Goal: Task Accomplishment & Management: Use online tool/utility

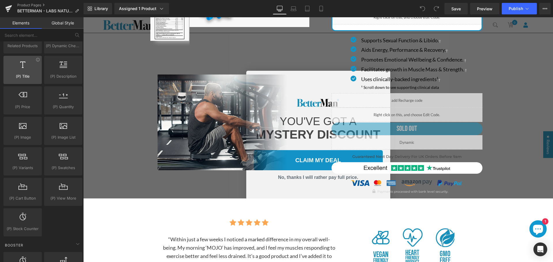
scroll to position [518, 0]
click at [40, 37] on input "text" at bounding box center [35, 35] width 71 height 13
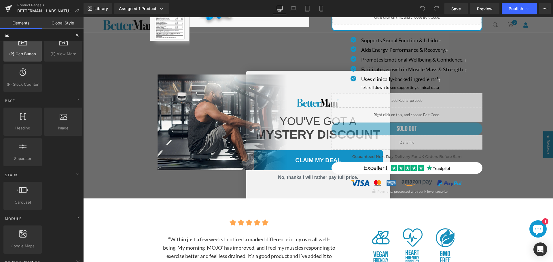
scroll to position [495, 0]
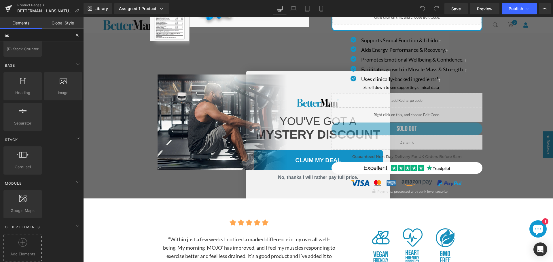
click at [24, 243] on div at bounding box center [22, 244] width 35 height 13
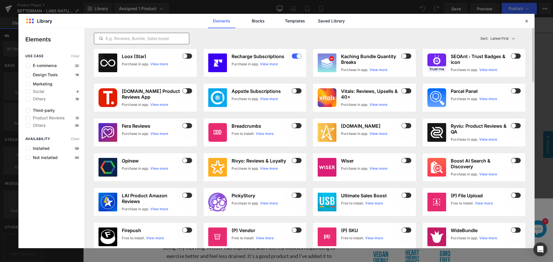
type input "es"
click at [123, 40] on input "text" at bounding box center [141, 38] width 95 height 7
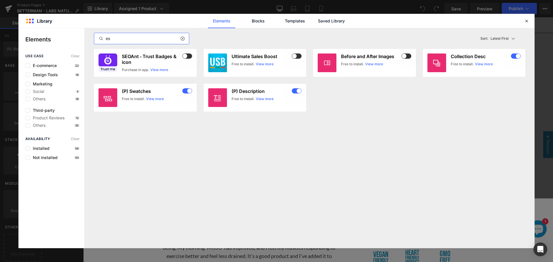
type input "e"
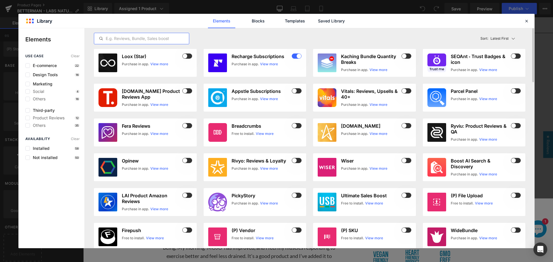
click at [155, 38] on input "text" at bounding box center [141, 38] width 95 height 7
click at [46, 113] on span "Third-party" at bounding box center [42, 110] width 25 height 5
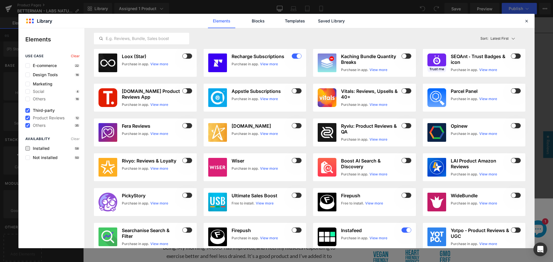
click at [38, 148] on span "Installed" at bounding box center [40, 148] width 20 height 5
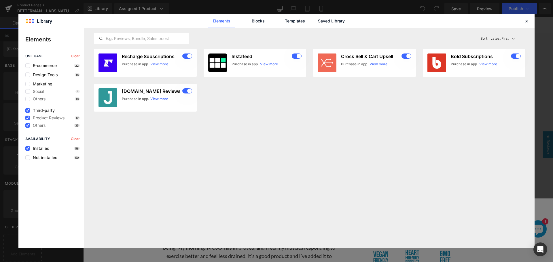
click at [261, 181] on div "Latest First Most View Latest First Sort: Latest First Recharge Subscriptions P…" at bounding box center [310, 138] width 450 height 220
click at [259, 22] on link "Blocks" at bounding box center [257, 21] width 27 height 14
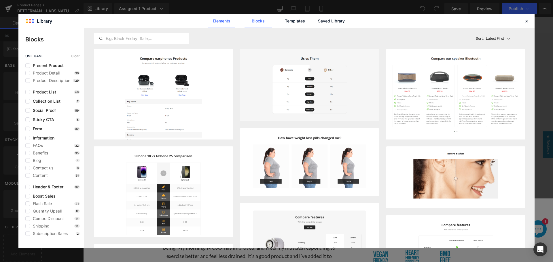
click at [228, 22] on link "Elements" at bounding box center [221, 21] width 27 height 14
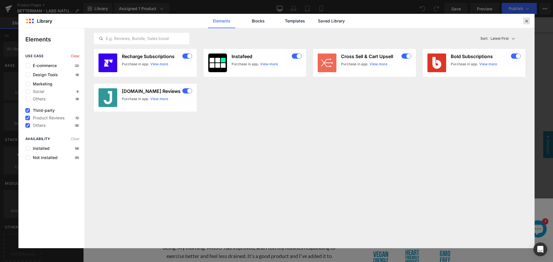
click at [527, 20] on icon at bounding box center [526, 20] width 5 height 5
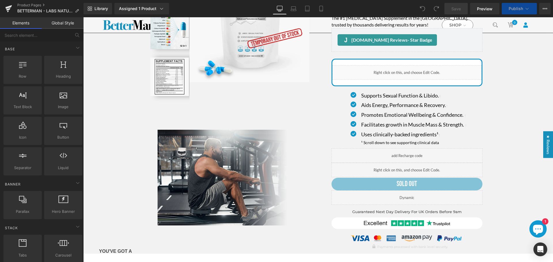
scroll to position [115, 0]
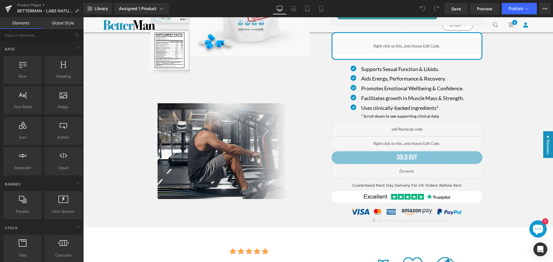
click at [428, 171] on div "Liquid" at bounding box center [406, 171] width 151 height 14
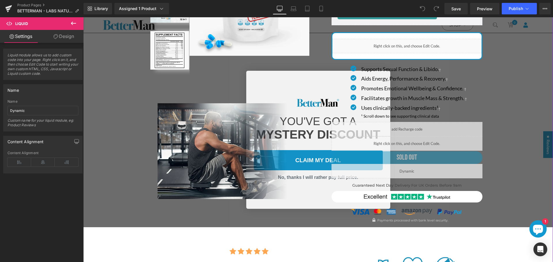
click at [525, 177] on div "Due to exceptional demand in September, we’re temporarily out of stock. We expe…" at bounding box center [318, 231] width 470 height 658
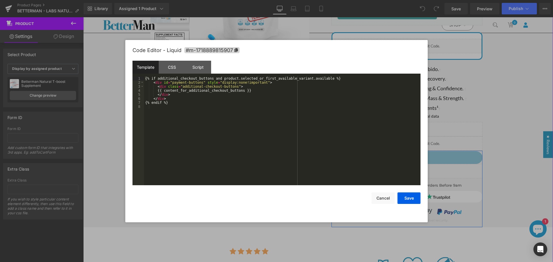
click at [412, 169] on icon at bounding box center [412, 168] width 3 height 3
drag, startPoint x: 175, startPoint y: 61, endPoint x: 174, endPoint y: 64, distance: 3.9
click at [175, 60] on div "Code Editor - Liquid #m-1718889815907 Template CSS Script Data 1 2 3 4 5 6 7 8 …" at bounding box center [276, 131] width 288 height 183
click at [174, 64] on div "CSS" at bounding box center [172, 67] width 26 height 13
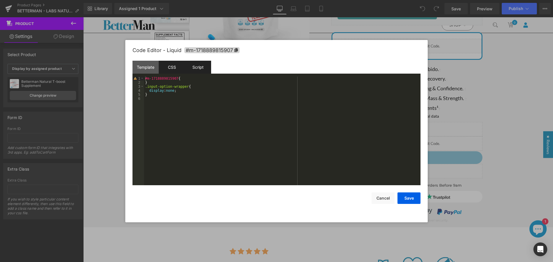
click at [187, 70] on div "Script" at bounding box center [198, 67] width 26 height 13
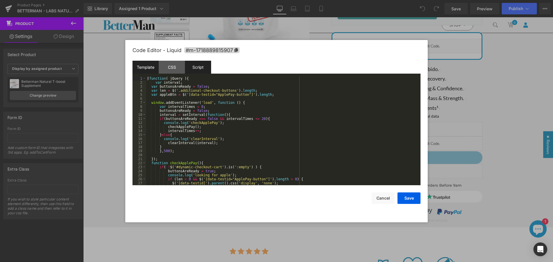
click at [149, 69] on div "Template" at bounding box center [145, 67] width 26 height 13
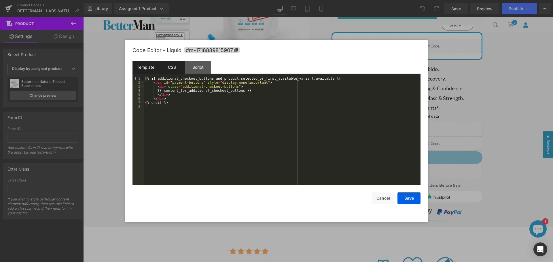
click at [174, 69] on div "CSS" at bounding box center [172, 67] width 26 height 13
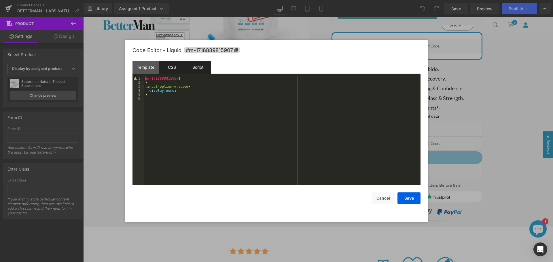
click at [197, 67] on div "Script" at bounding box center [198, 67] width 26 height 13
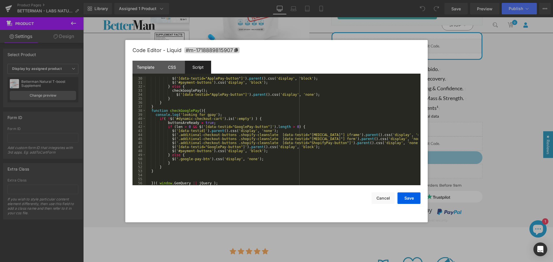
scroll to position [117, 0]
click at [386, 201] on button "Cancel" at bounding box center [382, 199] width 23 height 12
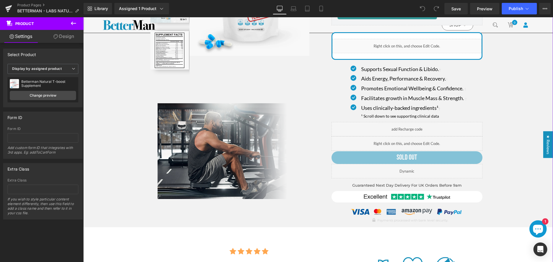
scroll to position [0, 0]
